Goal: Navigation & Orientation: Find specific page/section

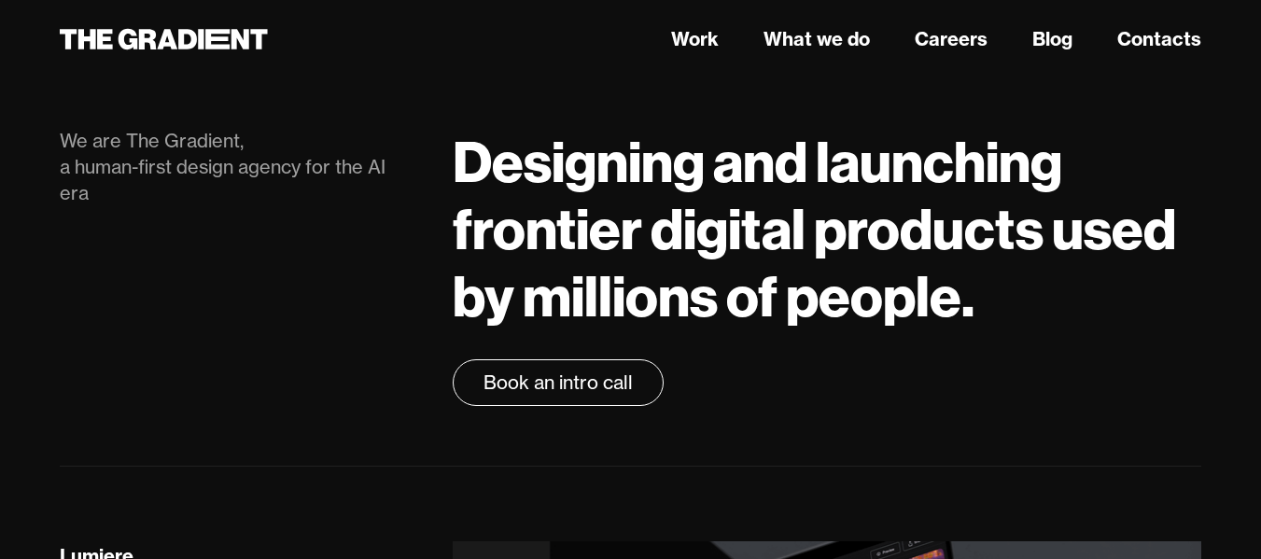
scroll to position [63, 0]
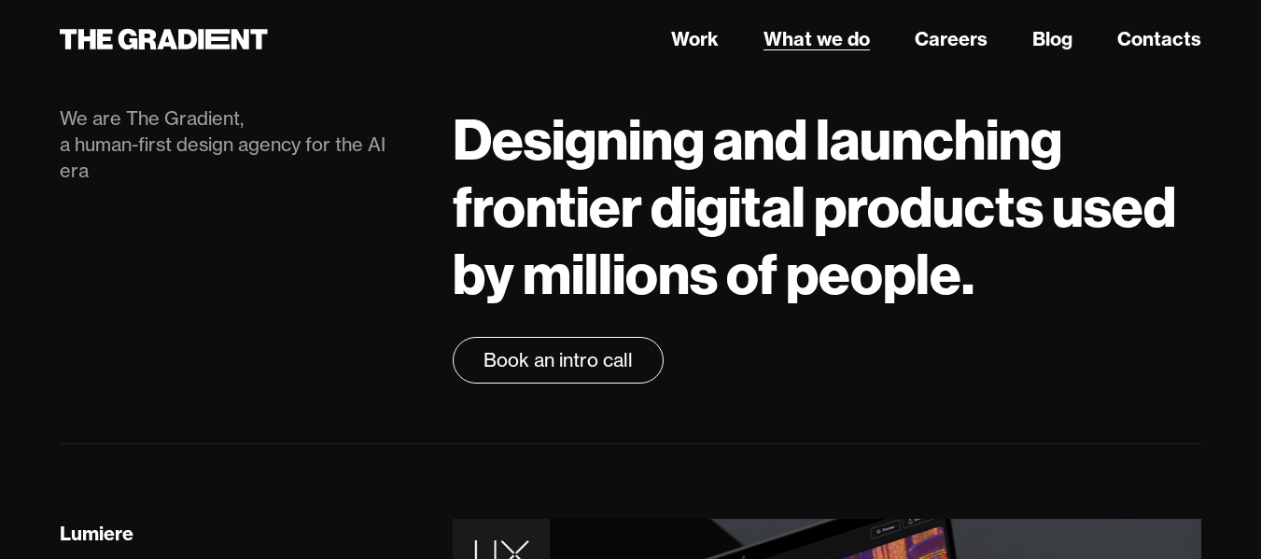
click at [829, 32] on link "What we do" at bounding box center [817, 39] width 106 height 28
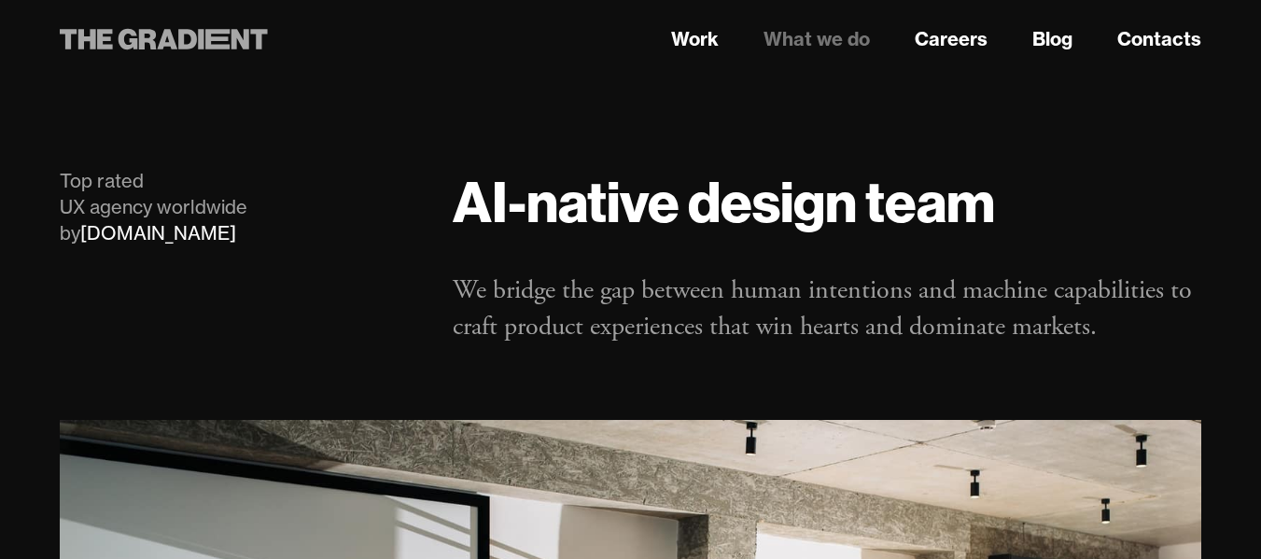
click at [224, 40] on icon at bounding box center [217, 39] width 24 height 21
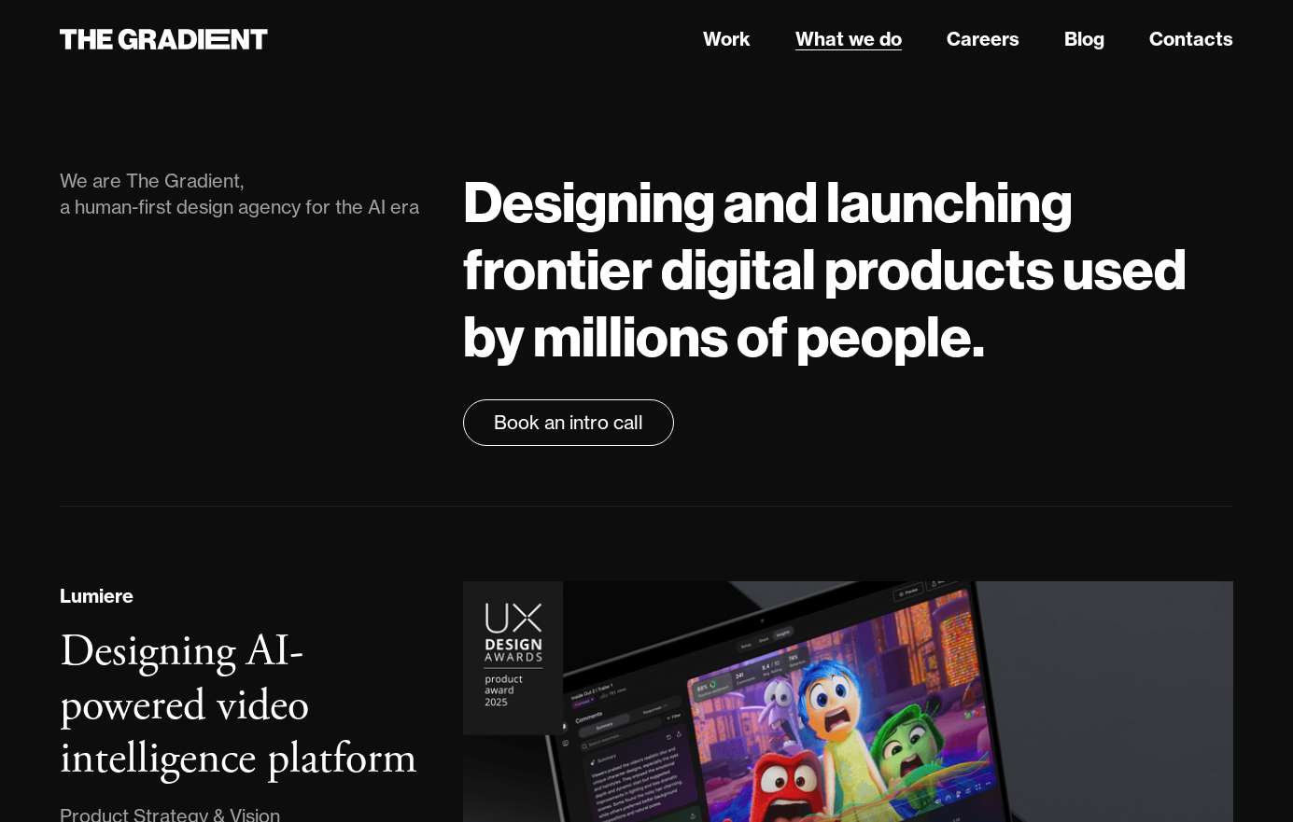
click at [843, 45] on link "What we do" at bounding box center [848, 39] width 106 height 28
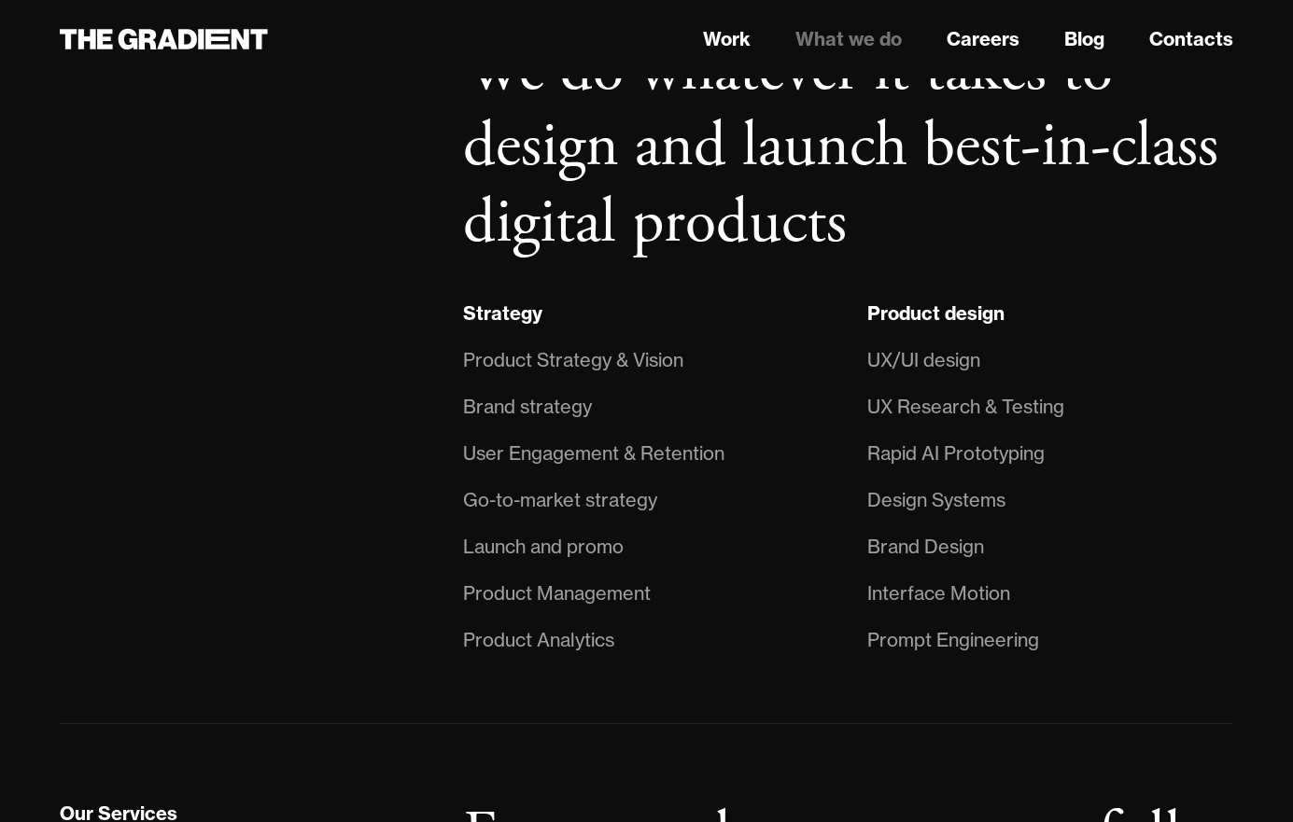
scroll to position [1244, 0]
